Goal: Information Seeking & Learning: Find contact information

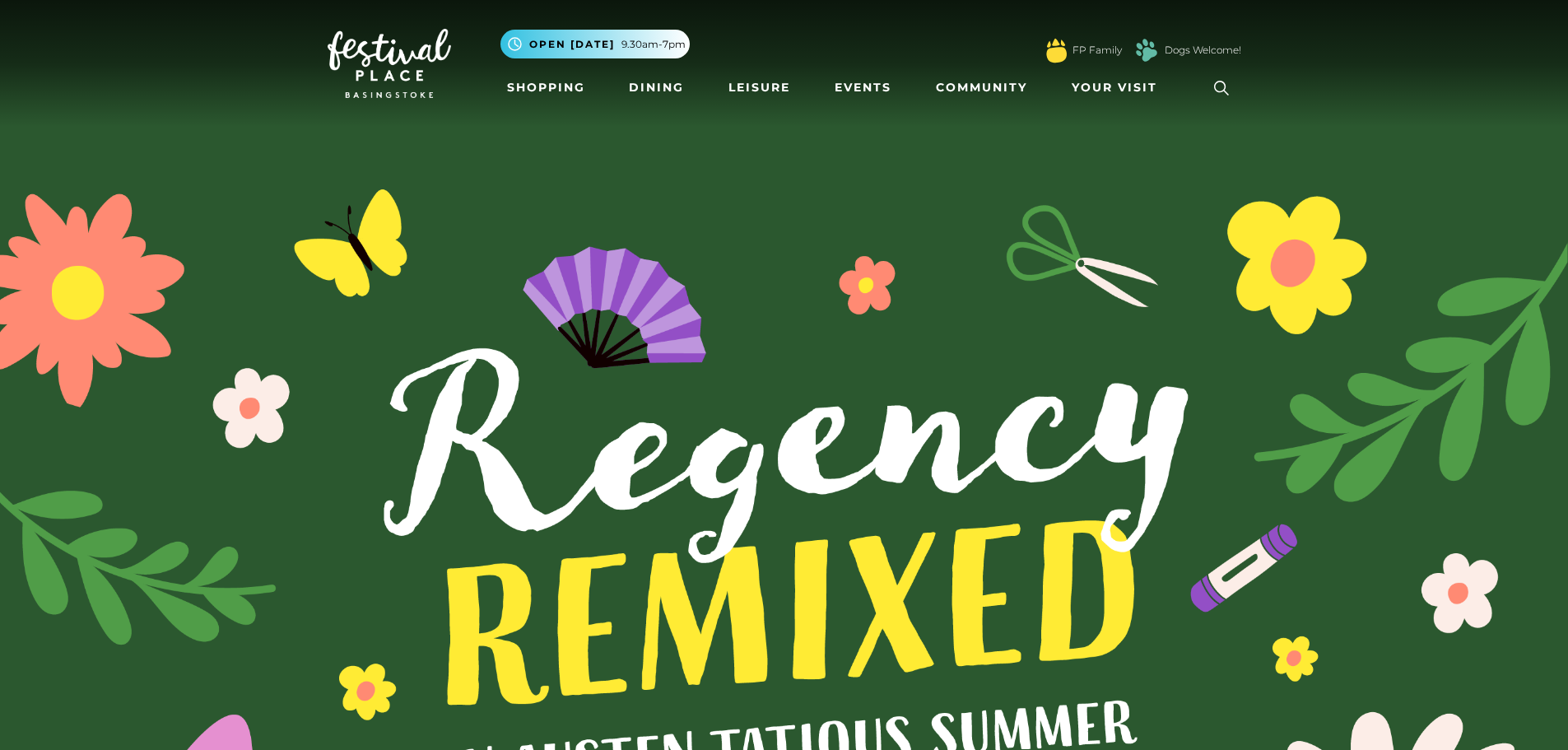
scroll to position [5512, 0]
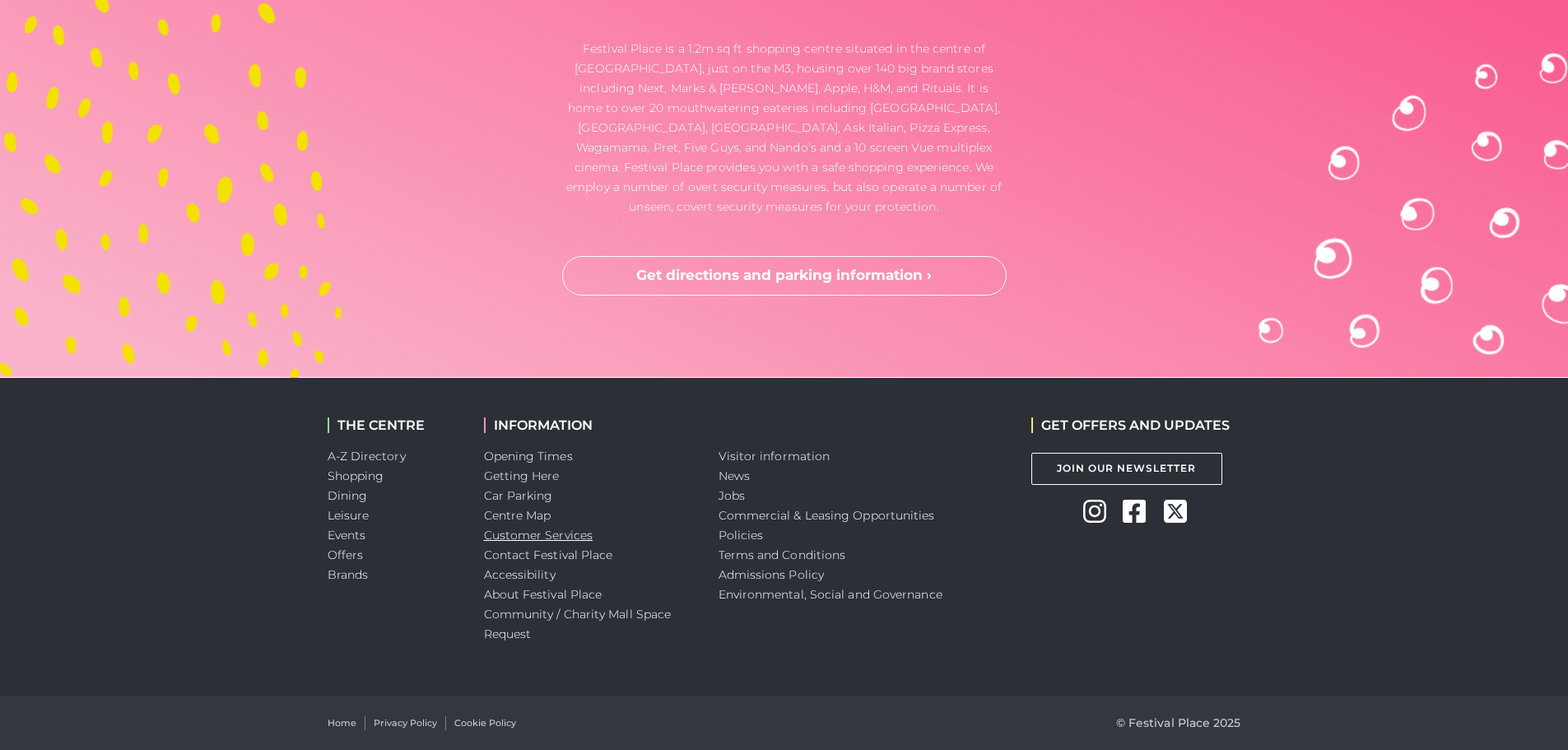
click at [550, 535] on link "Customer Services" at bounding box center [539, 536] width 110 height 15
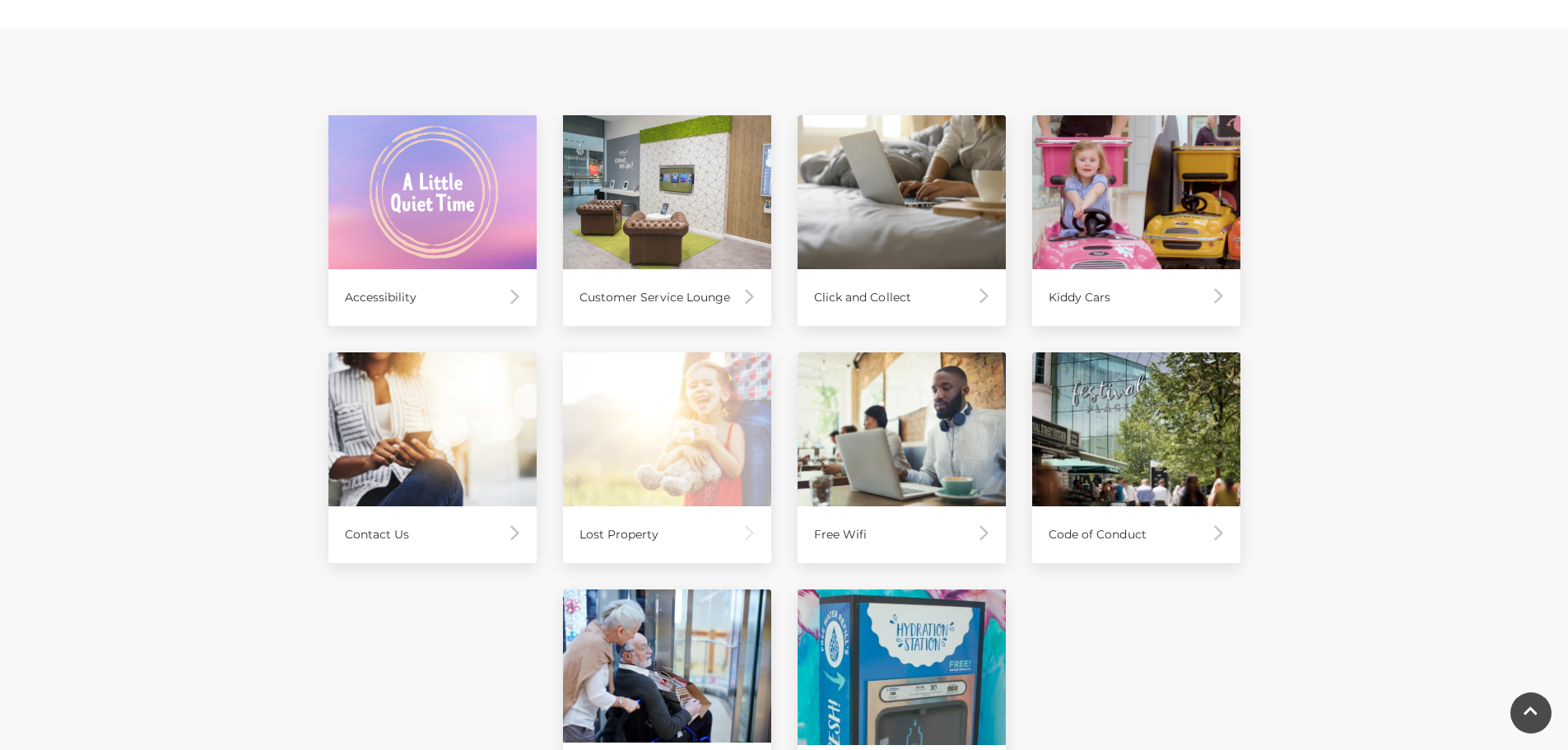
scroll to position [823, 0]
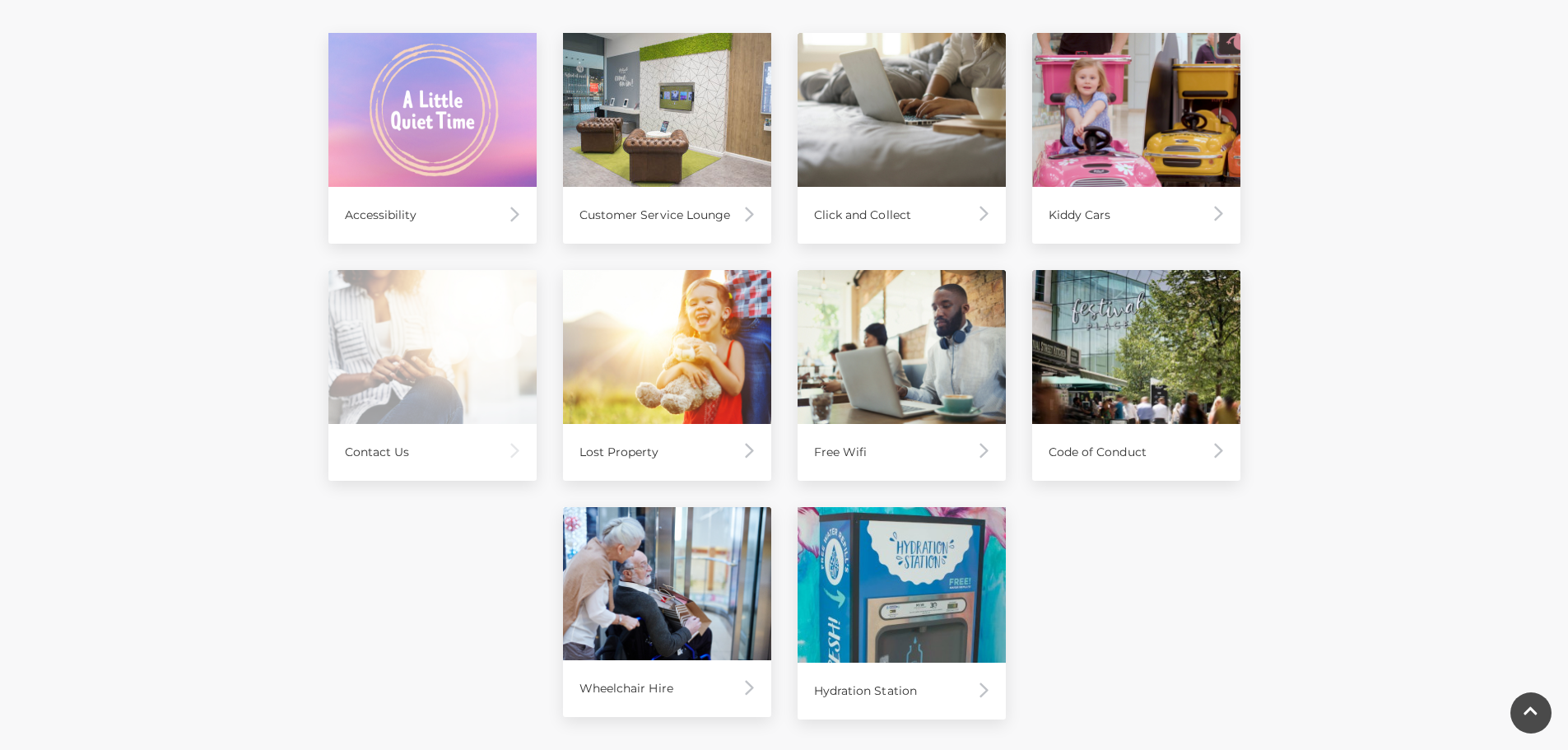
click at [461, 424] on div "Contact Us" at bounding box center [433, 453] width 209 height 57
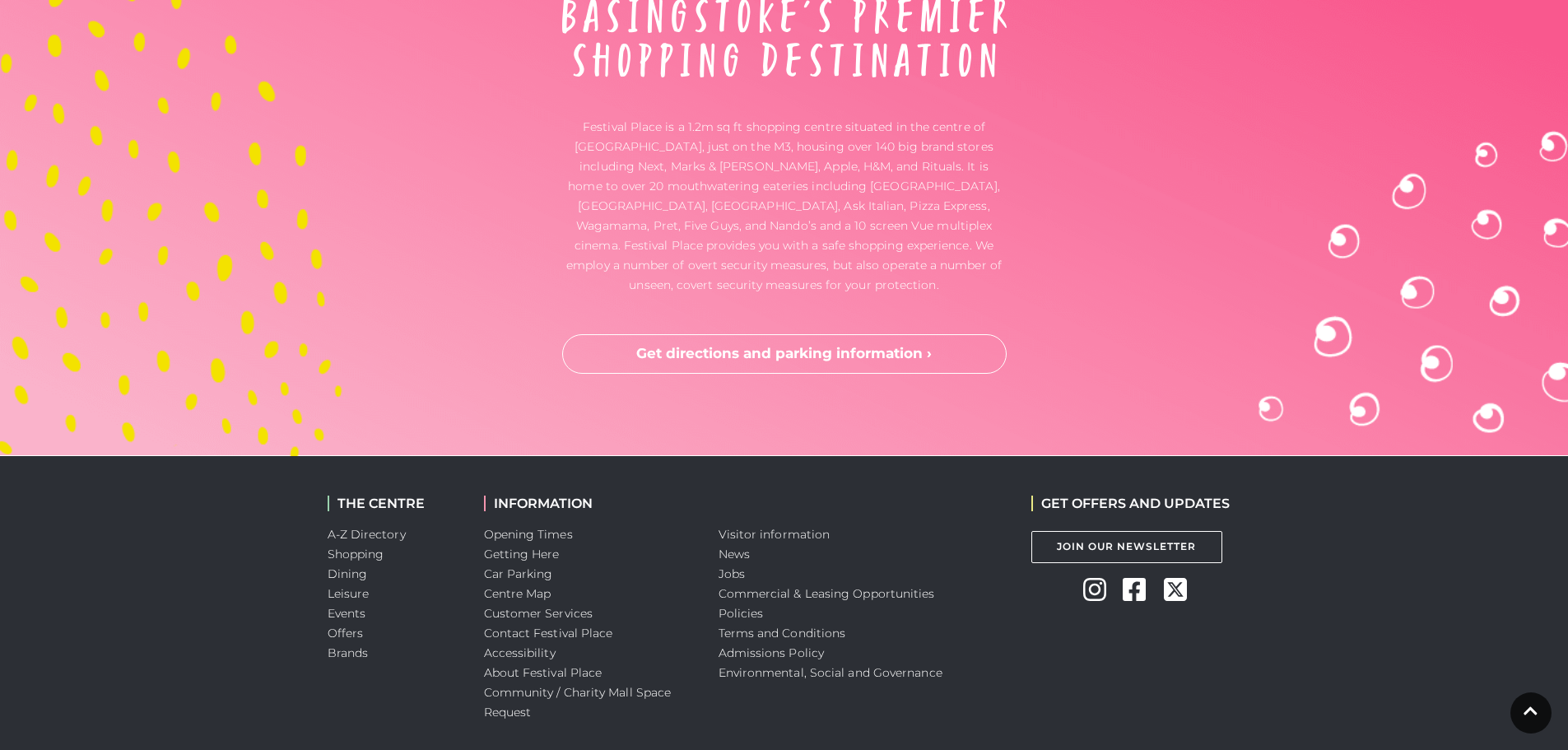
scroll to position [5512, 0]
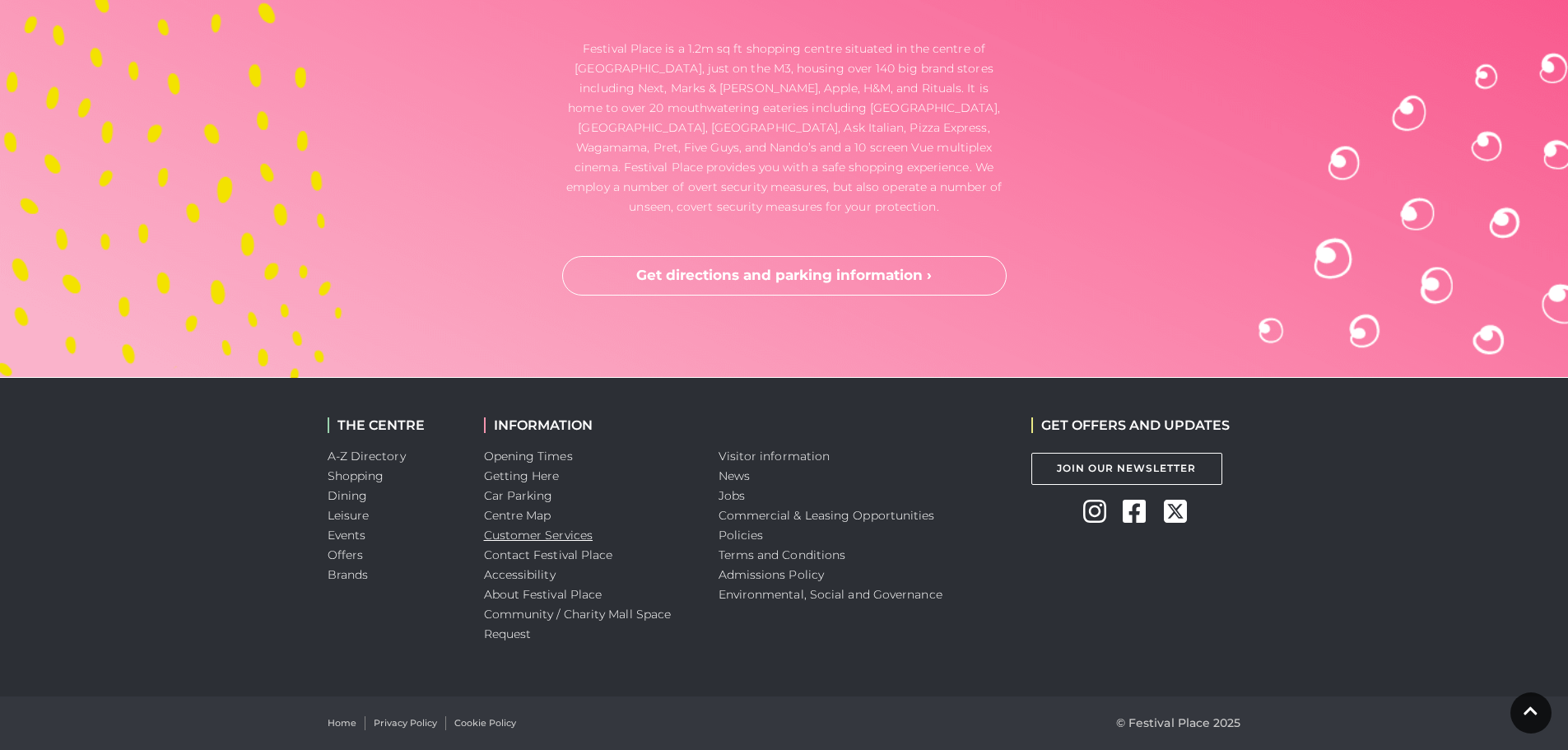
click at [528, 534] on link "Customer Services" at bounding box center [539, 536] width 110 height 15
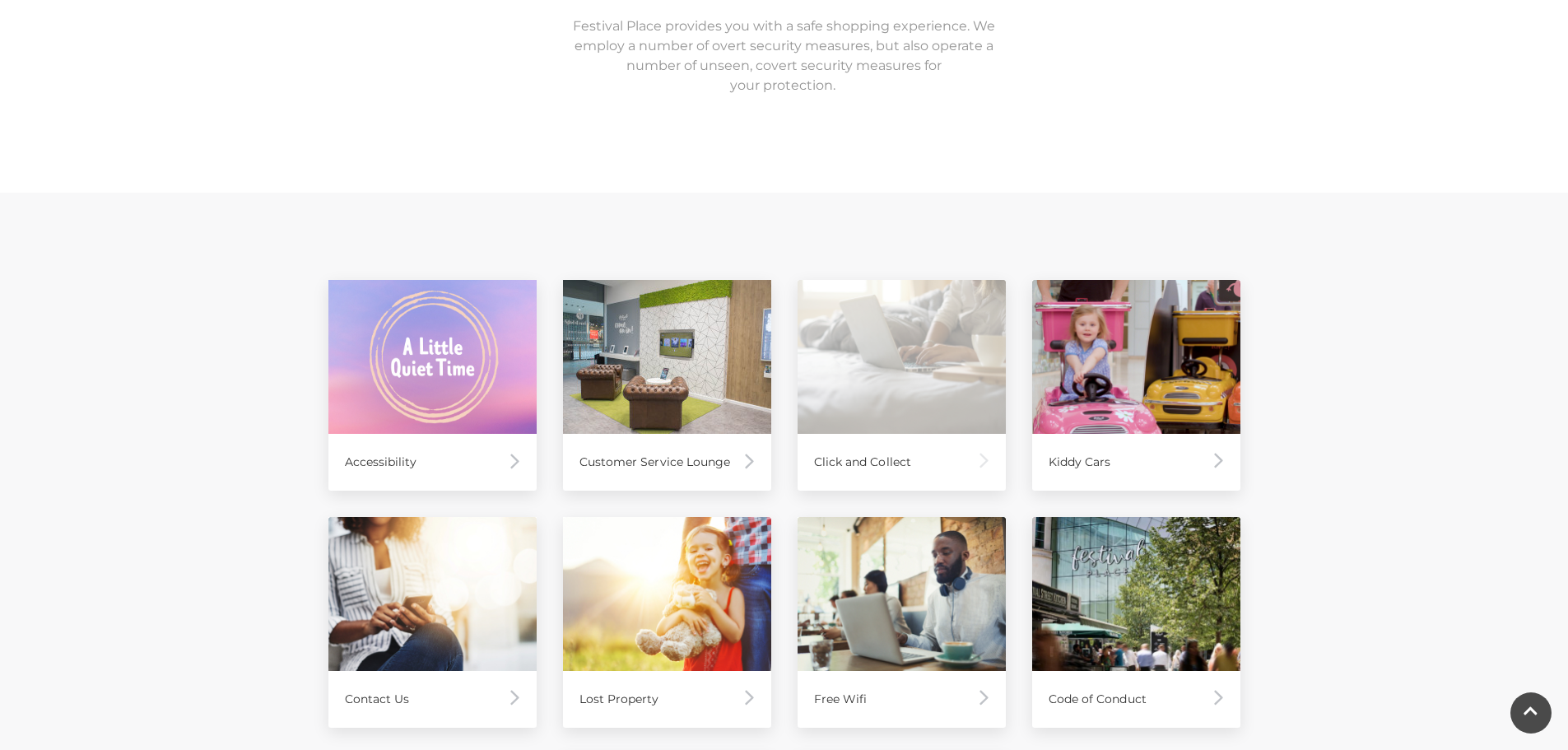
scroll to position [740, 0]
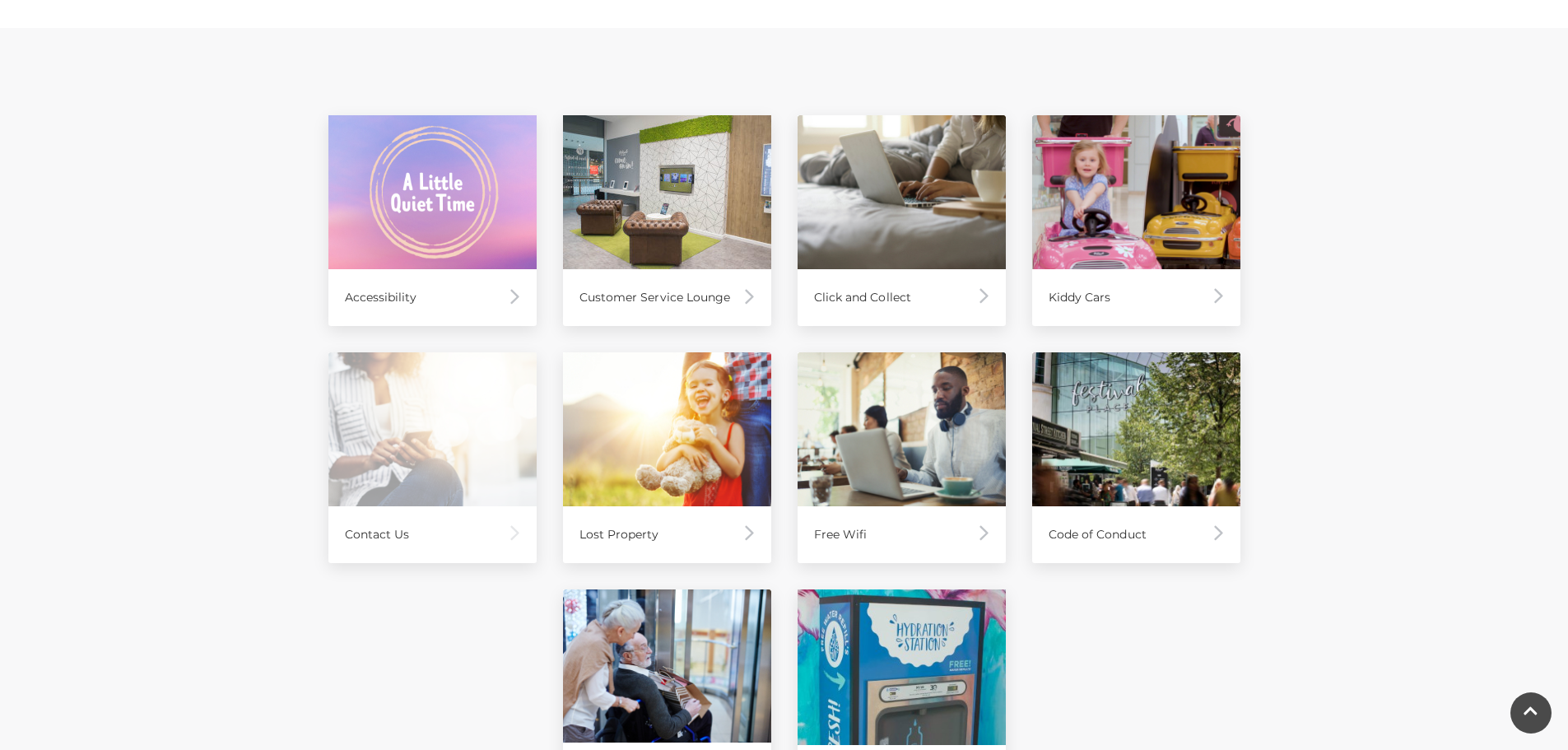
click at [445, 474] on img at bounding box center [433, 430] width 209 height 154
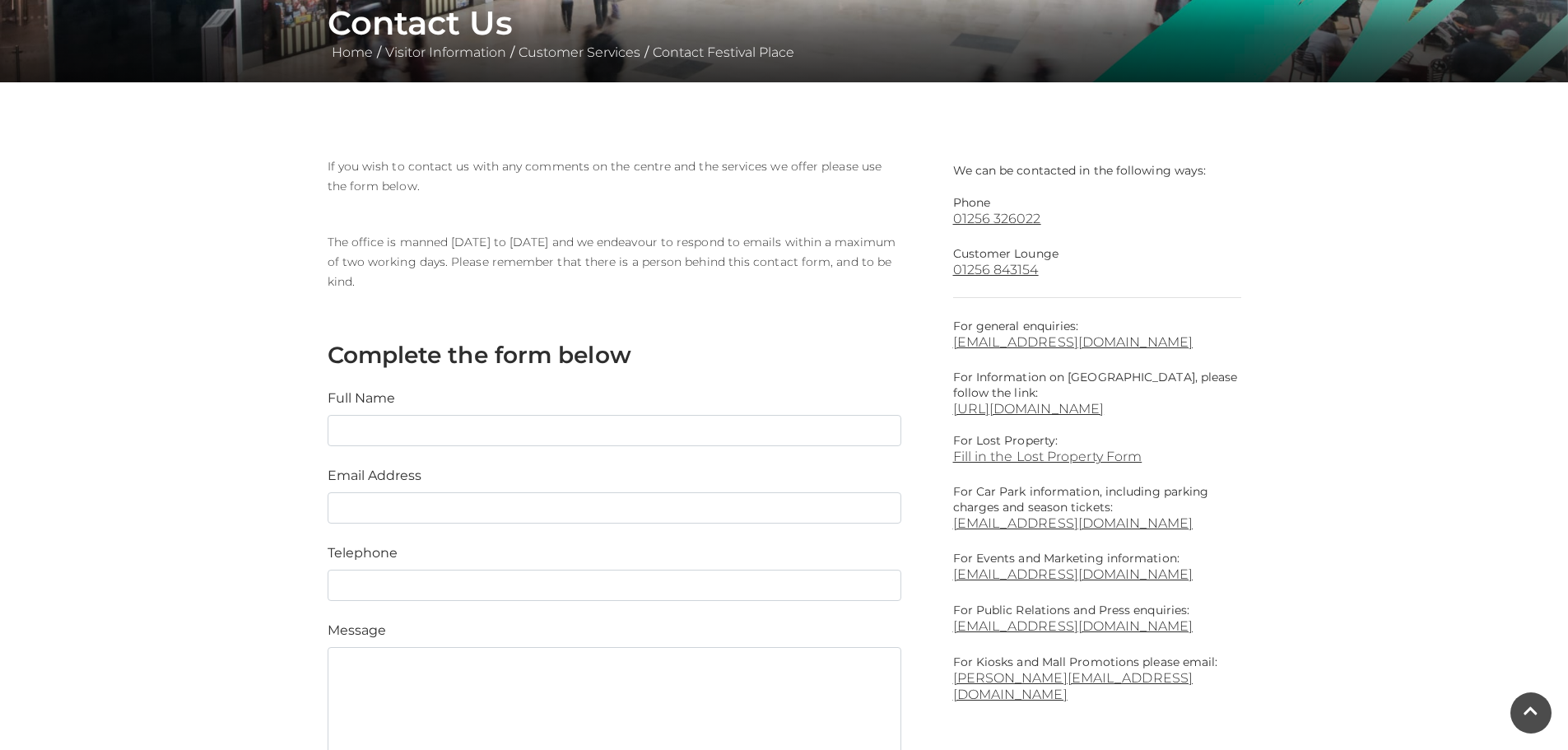
scroll to position [82, 0]
